Goal: Information Seeking & Learning: Learn about a topic

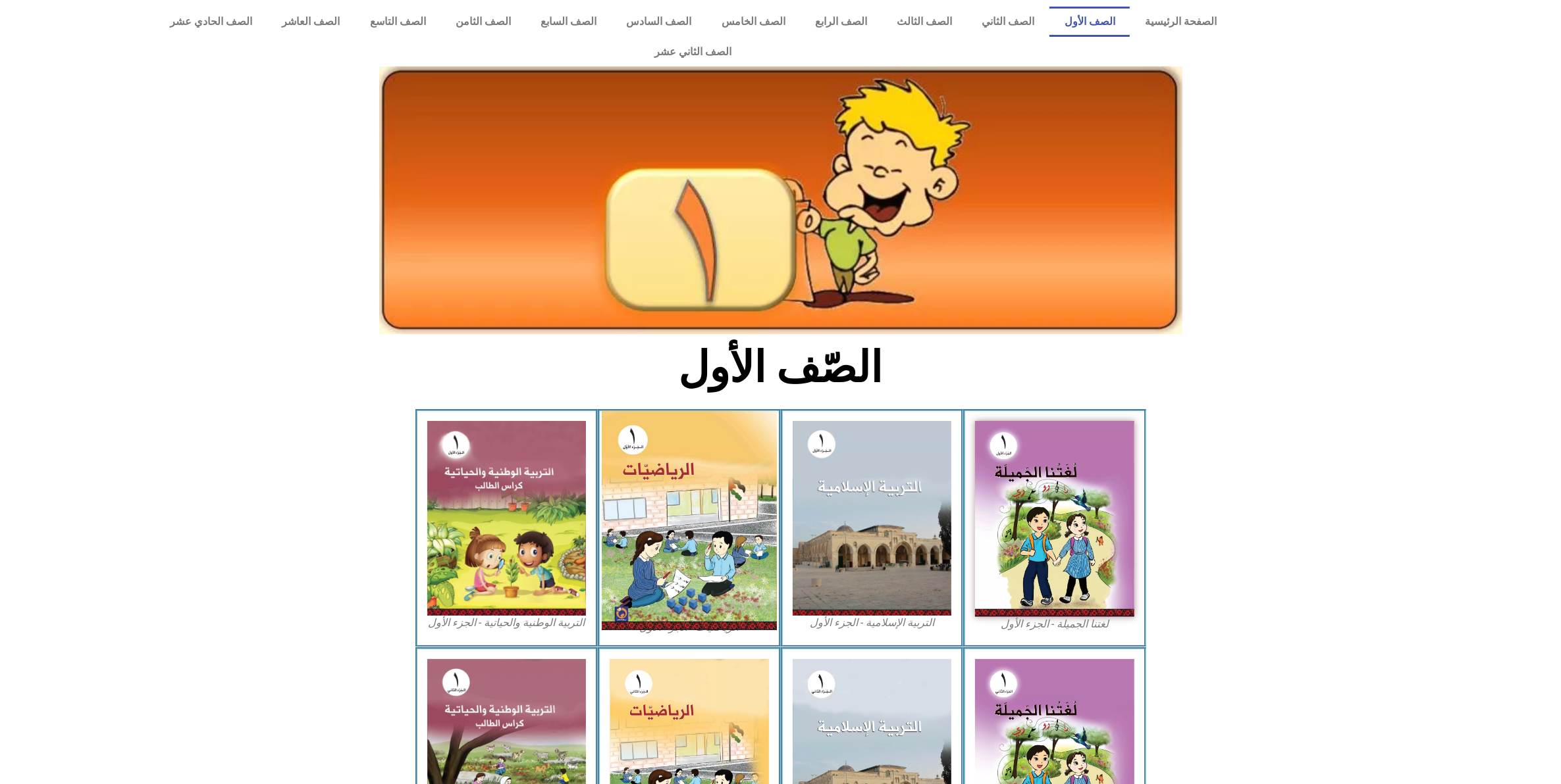
click at [709, 557] on img at bounding box center [689, 521] width 175 height 219
click at [682, 439] on img at bounding box center [689, 521] width 175 height 219
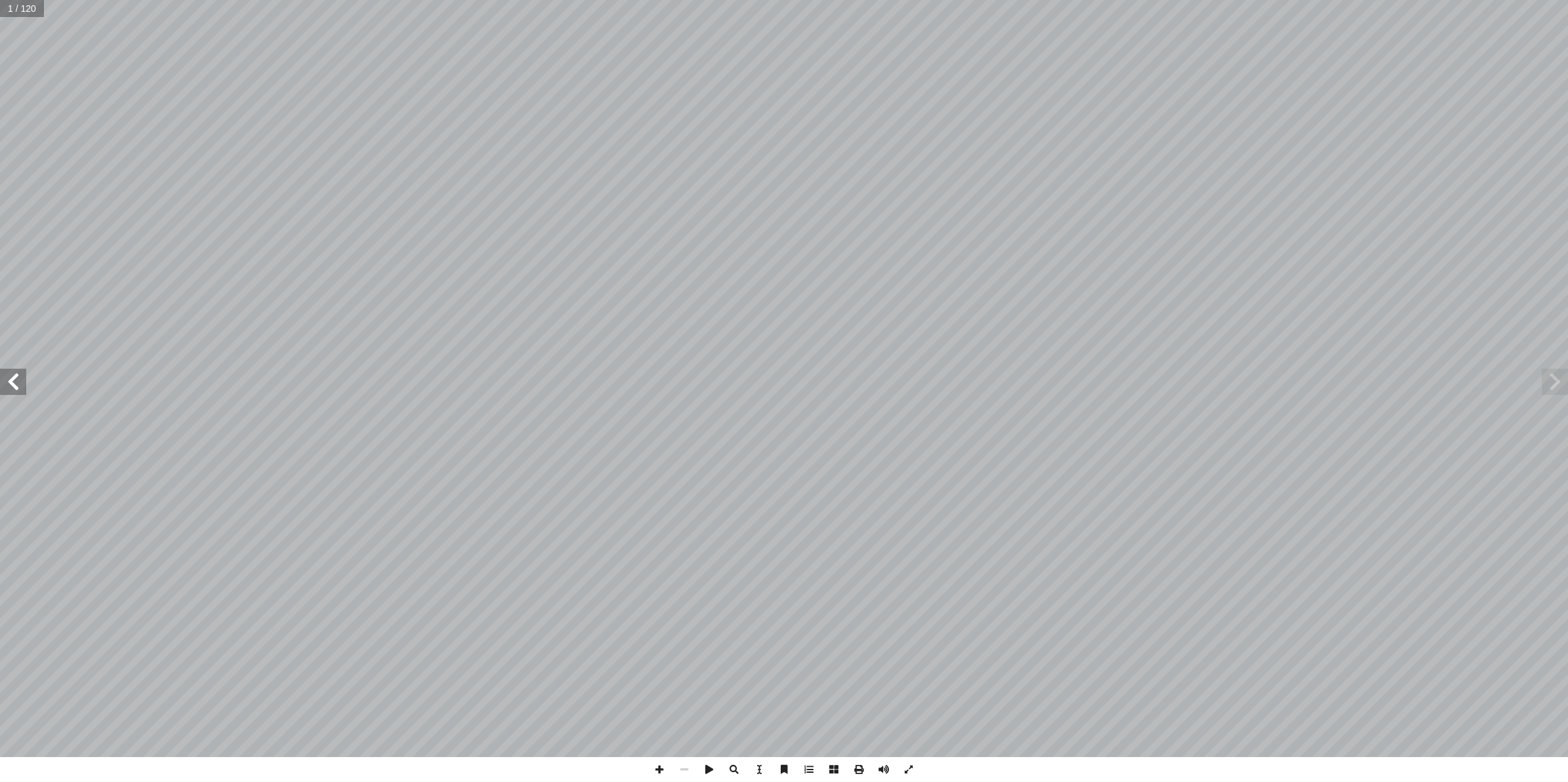
click at [24, 384] on span at bounding box center [13, 382] width 26 height 26
click at [21, 386] on span at bounding box center [13, 382] width 26 height 26
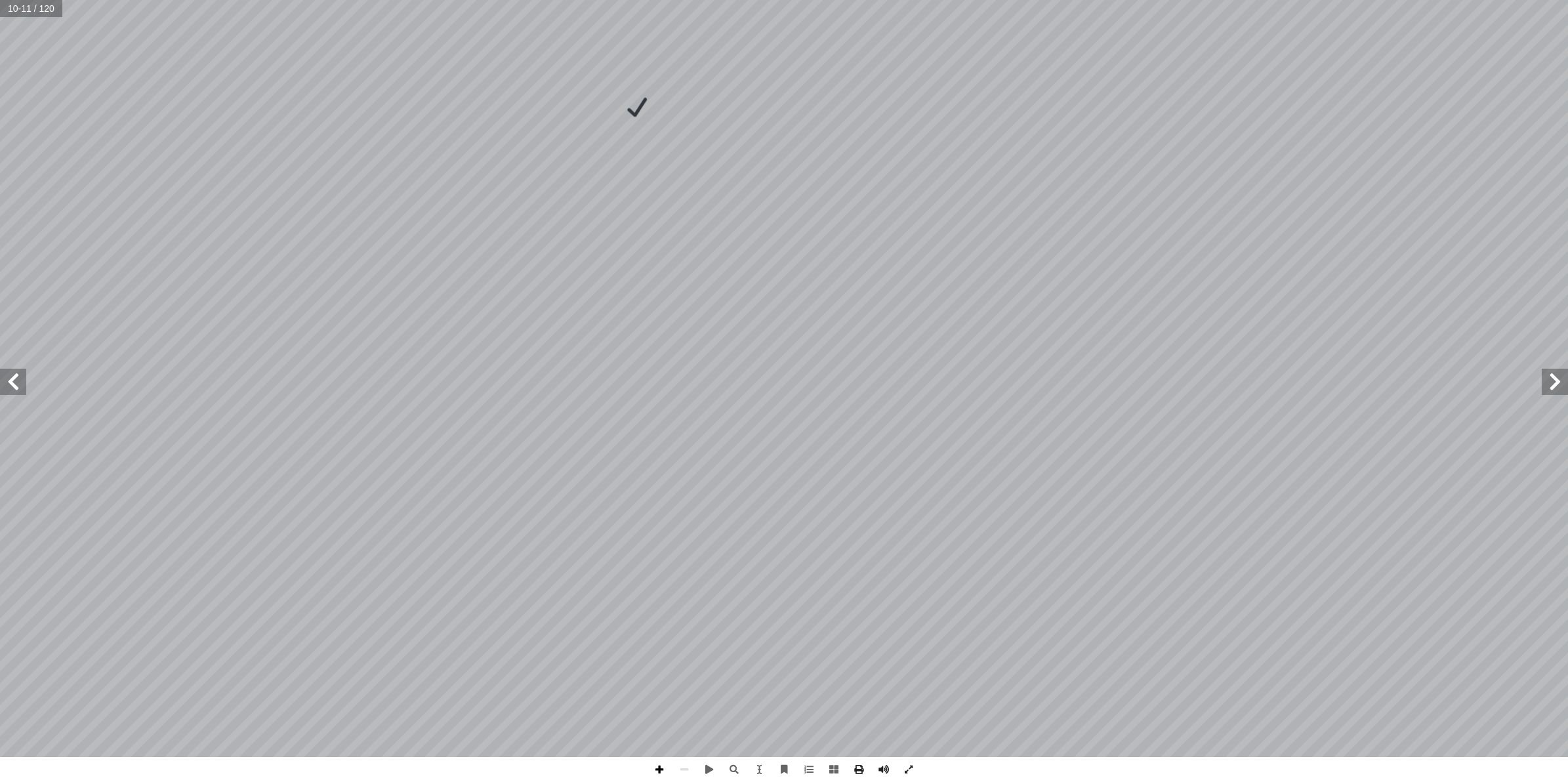
click at [657, 766] on span at bounding box center [659, 769] width 25 height 25
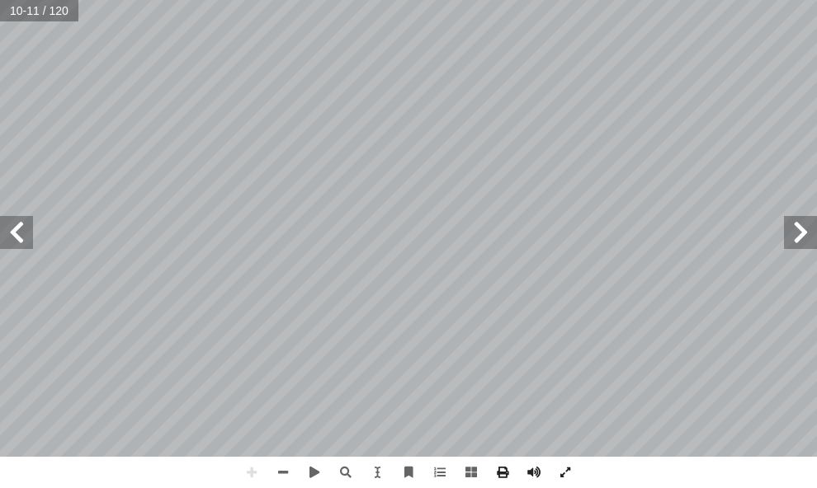
click at [376, 0] on html "الصفحة الرئيسية الصف الأول الصف الثاني الصف الثالث الصف الرابع الصف الخامس الصف…" at bounding box center [408, 55] width 817 height 111
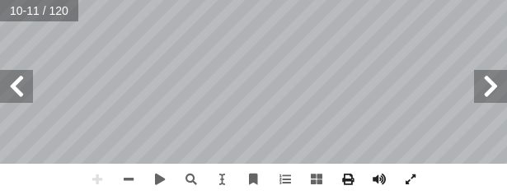
click at [352, 111] on html "الصفحة الرئيسية الصف الأول الصف الثاني الصف الثالث الصف الرابع الصف الخامس الصف…" at bounding box center [253, 55] width 507 height 111
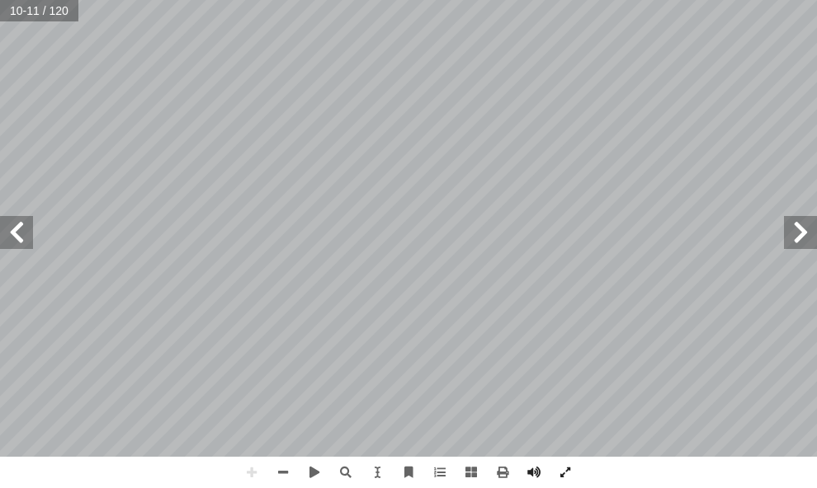
click at [26, 243] on span at bounding box center [16, 232] width 33 height 33
click at [817, 111] on html "الصفحة الرئيسية الصف الأول الصف الثاني الصف الثالث الصف الرابع الصف الخامس الصف…" at bounding box center [408, 55] width 817 height 111
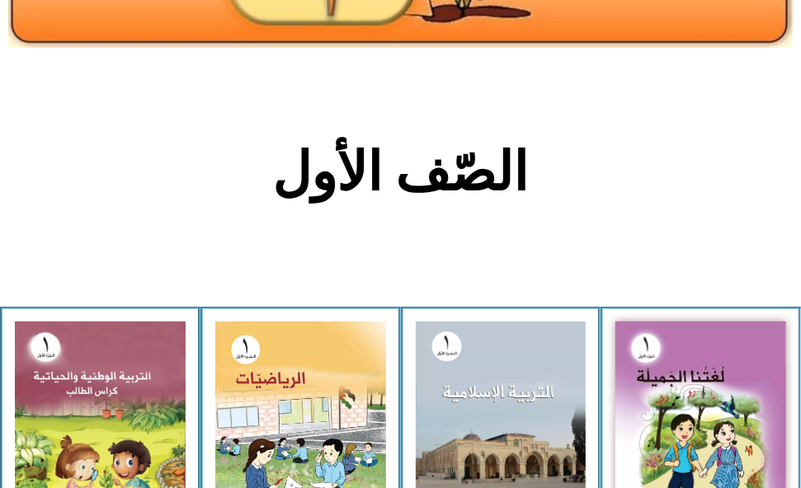
scroll to position [309, 0]
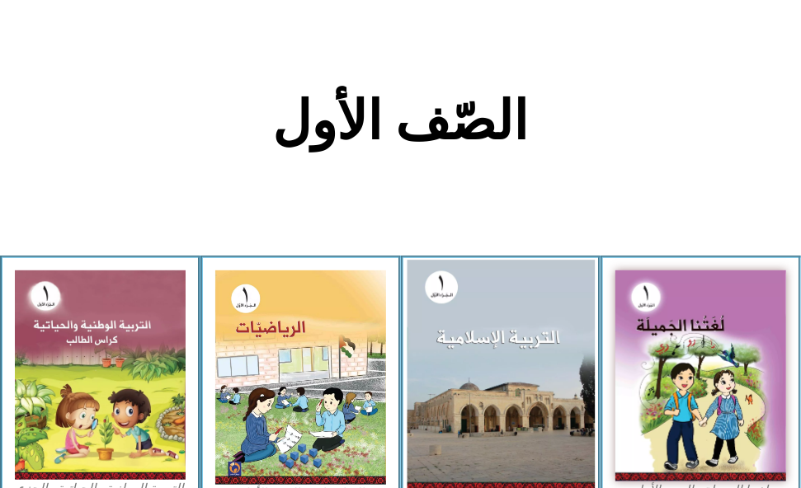
click at [492, 359] on img at bounding box center [500, 376] width 187 height 230
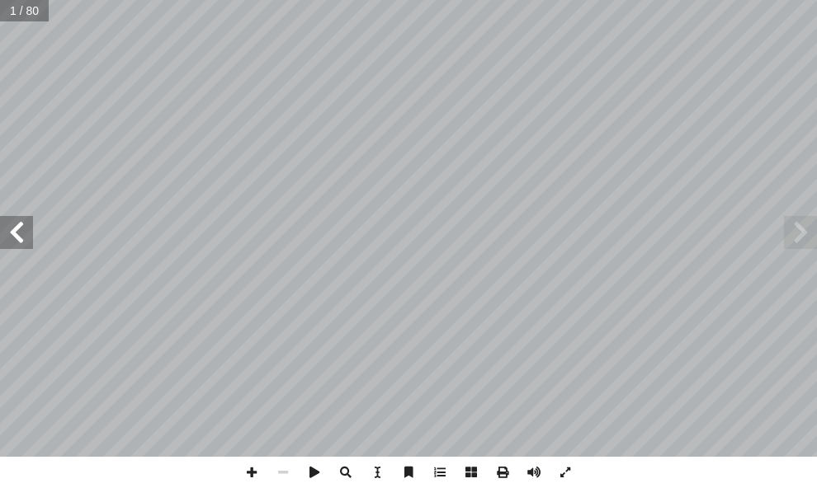
click at [21, 244] on span at bounding box center [16, 232] width 33 height 33
